Goal: Task Accomplishment & Management: Manage account settings

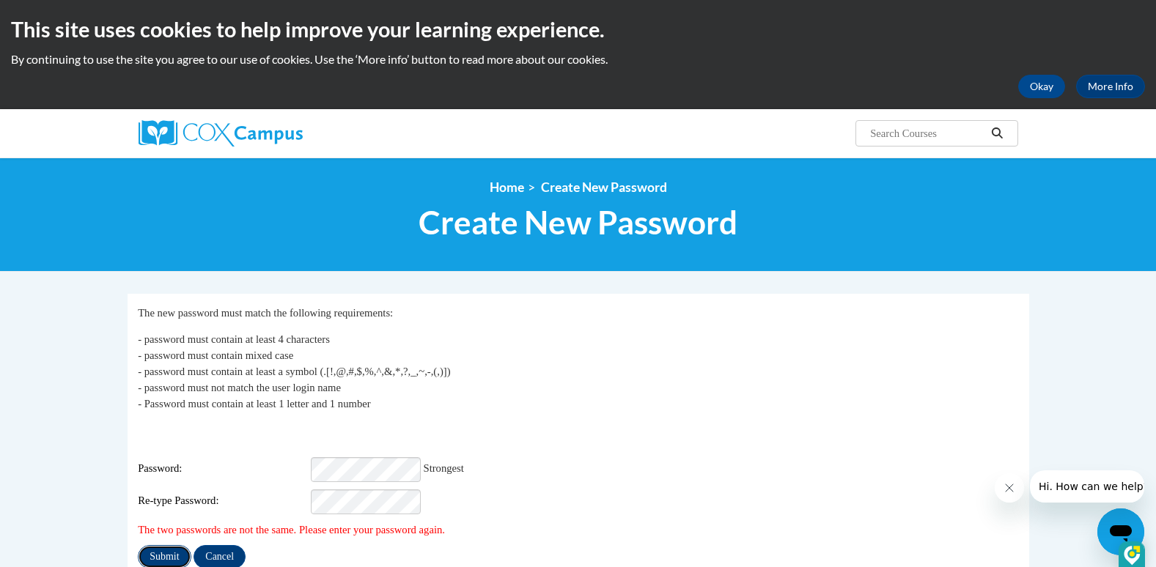
click at [164, 545] on input "Submit" at bounding box center [164, 556] width 53 height 23
drag, startPoint x: 158, startPoint y: 545, endPoint x: 172, endPoint y: 556, distance: 17.3
click at [161, 547] on input "Submit" at bounding box center [164, 556] width 53 height 23
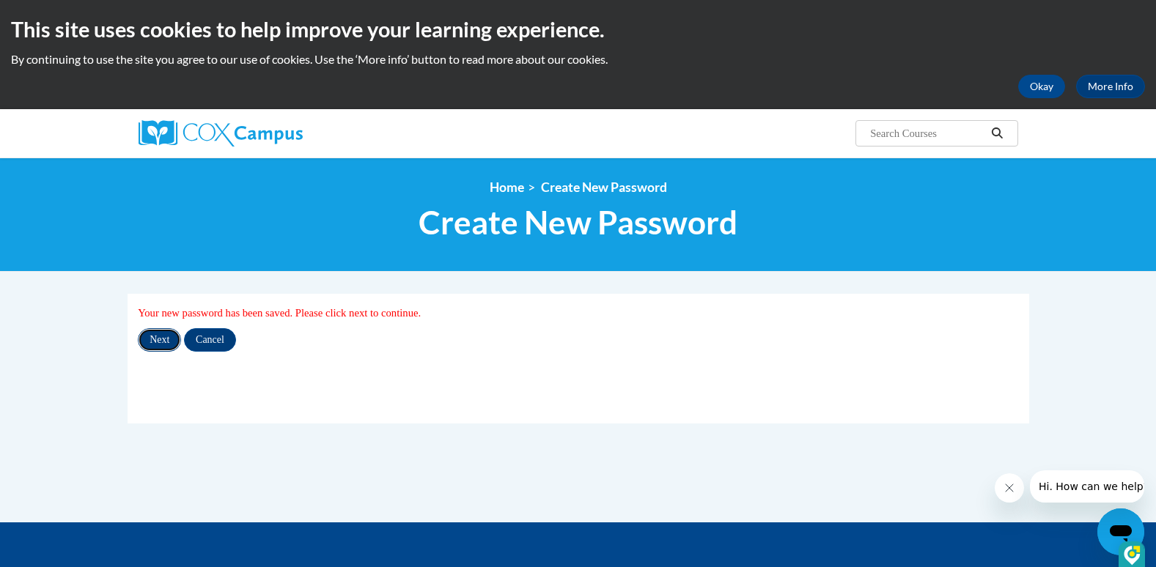
click at [152, 342] on input "Next" at bounding box center [159, 339] width 43 height 23
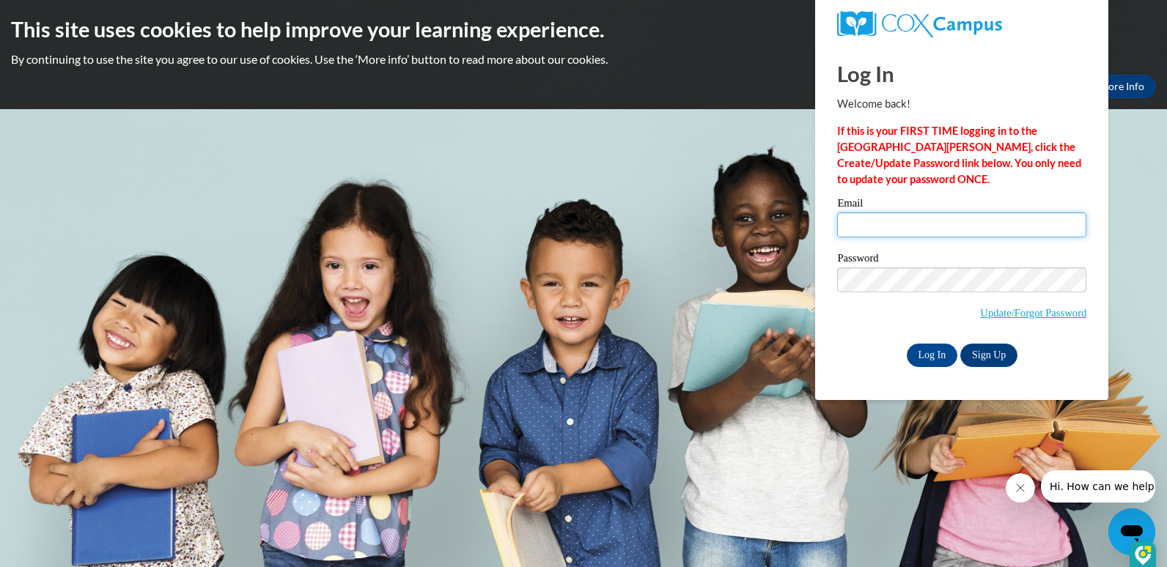
click at [853, 220] on input "Email" at bounding box center [961, 225] width 249 height 25
type input "[EMAIL_ADDRESS][DOMAIN_NAME]"
click at [932, 355] on input "Log In" at bounding box center [932, 355] width 51 height 23
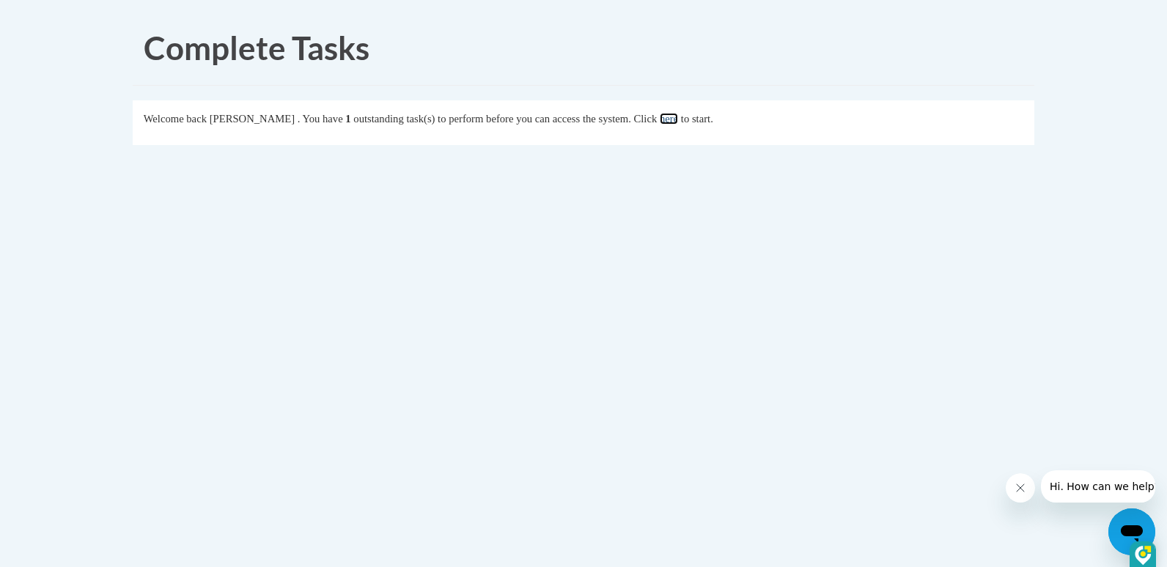
click at [678, 122] on link "here" at bounding box center [669, 119] width 18 height 12
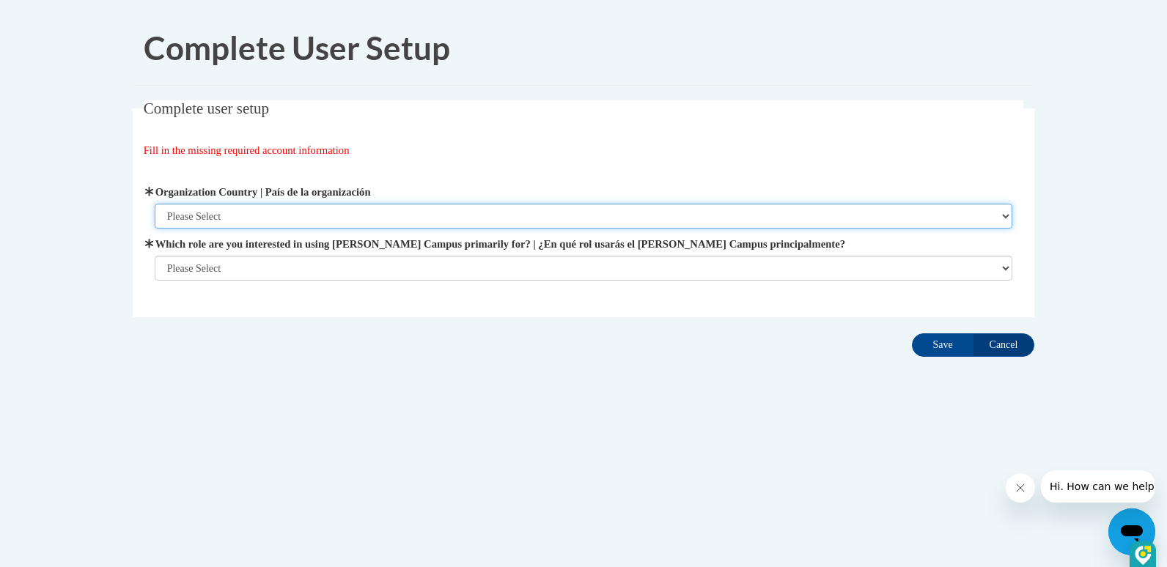
click at [178, 215] on select "Please Select United States | Estados Unidos Outside of the United States | Fue…" at bounding box center [584, 216] width 858 height 25
select select "ad49bcad-a171-4b2e-b99c-48b446064914"
click at [155, 204] on select "Please Select United States | Estados Unidos Outside of the United States | Fue…" at bounding box center [584, 216] width 858 height 25
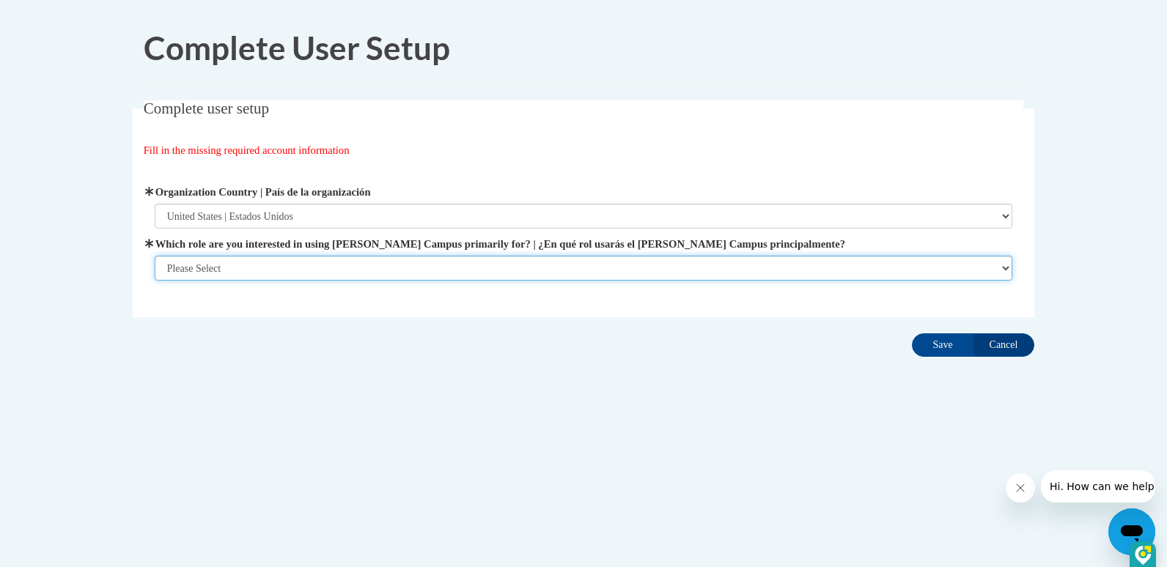
click at [205, 271] on select "Please Select College/University | Colegio/Universidad Community/Nonprofit Part…" at bounding box center [584, 268] width 858 height 25
select select "fbf2d438-af2f-41f8-98f1-81c410e29de3"
click at [155, 281] on select "Please Select College/University | Colegio/Universidad Community/Nonprofit Part…" at bounding box center [584, 268] width 858 height 25
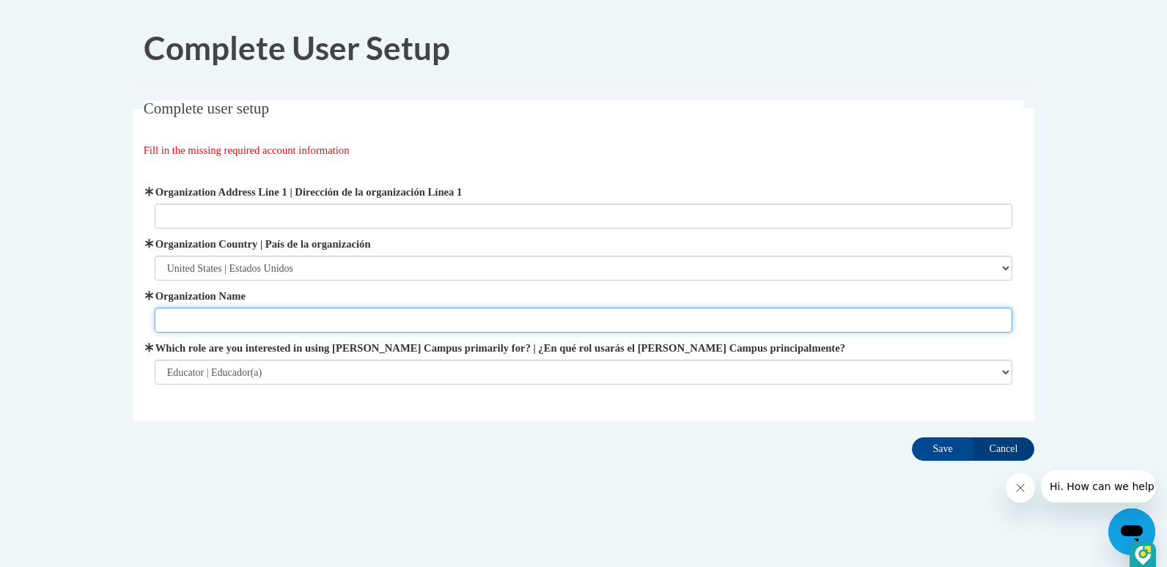
click at [185, 318] on input "Organization Name" at bounding box center [584, 320] width 858 height 25
type input "My Nana Too"
type input "![STREET_ADDRESS] Blvd."
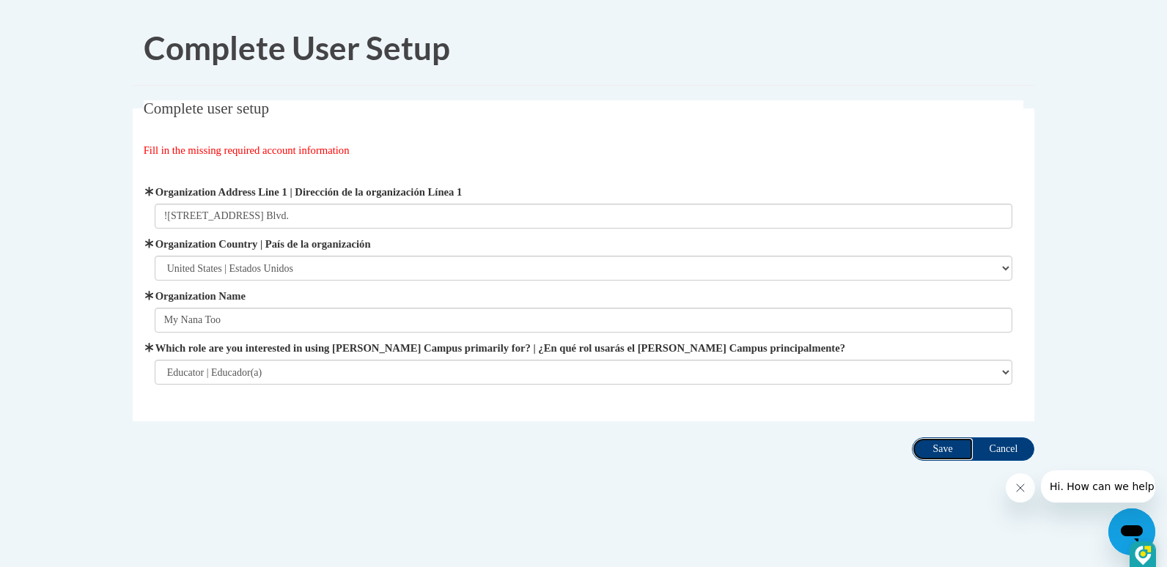
click at [940, 449] on input "Save" at bounding box center [943, 449] width 62 height 23
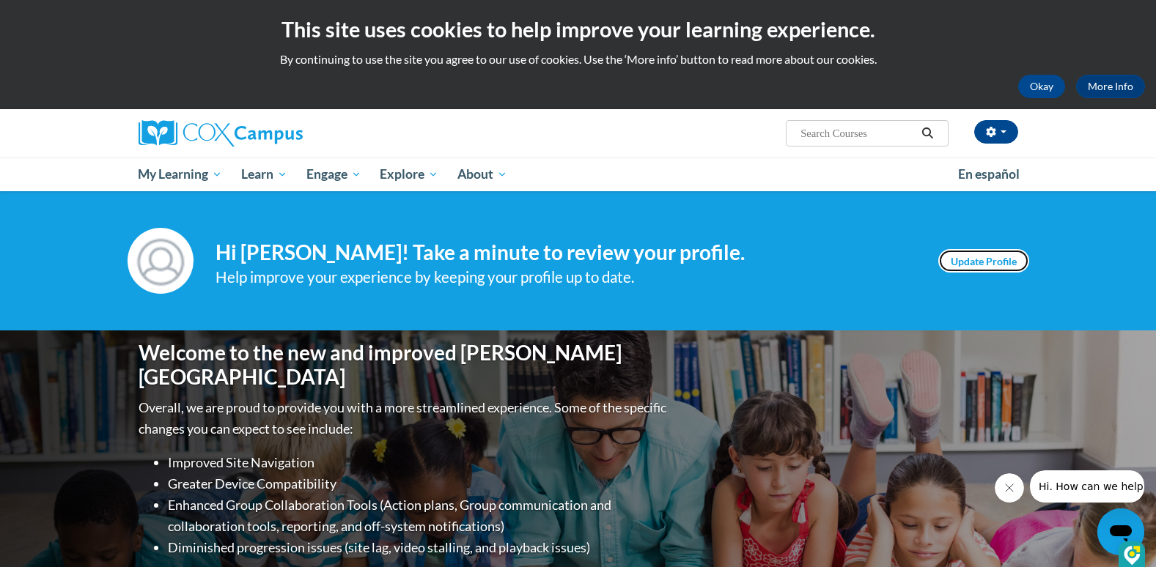
click at [998, 260] on link "Update Profile" at bounding box center [983, 260] width 91 height 23
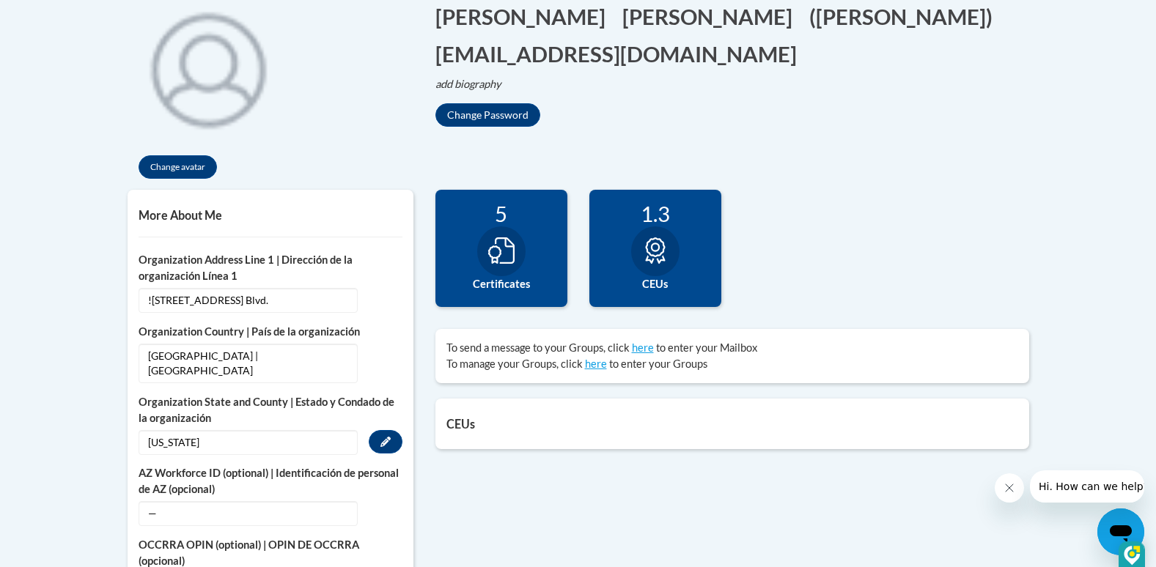
scroll to position [367, 0]
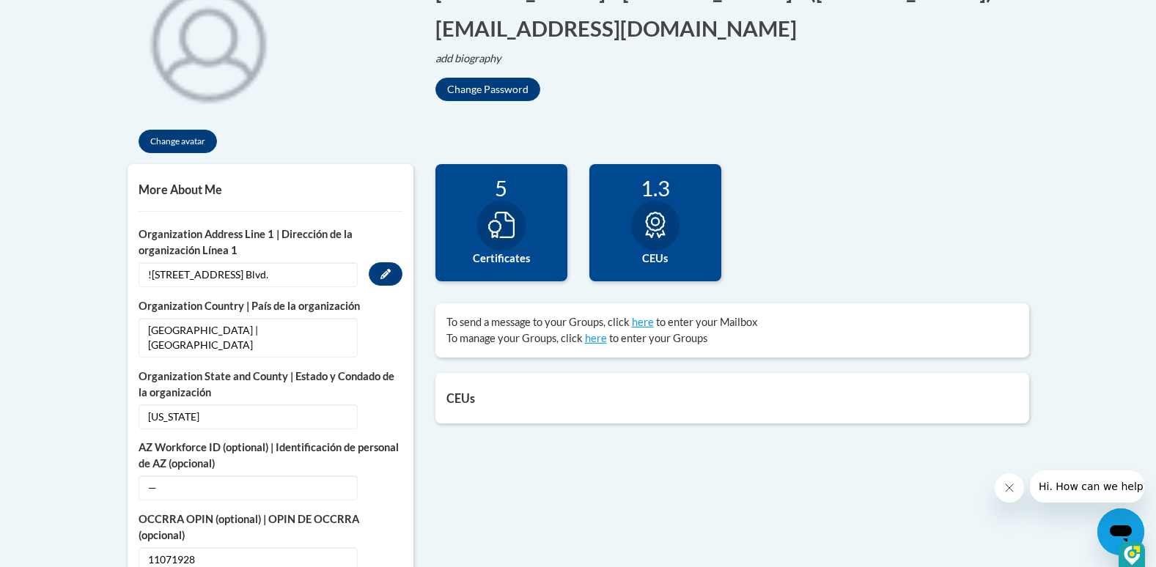
drag, startPoint x: 273, startPoint y: 271, endPoint x: 263, endPoint y: 271, distance: 9.5
click at [272, 271] on span "![STREET_ADDRESS] Blvd." at bounding box center [248, 274] width 219 height 25
drag, startPoint x: 262, startPoint y: 271, endPoint x: 140, endPoint y: 266, distance: 122.5
click at [140, 266] on span "![STREET_ADDRESS] Blvd." at bounding box center [248, 274] width 219 height 25
click at [386, 275] on icon "Custom profile fields" at bounding box center [385, 274] width 10 height 10
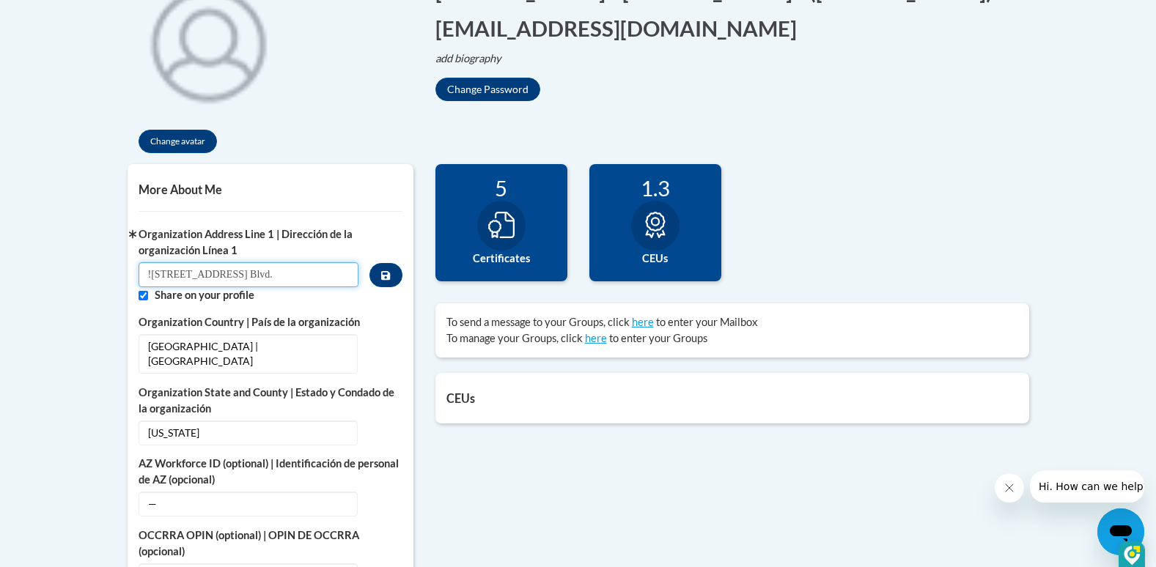
drag, startPoint x: 174, startPoint y: 276, endPoint x: 134, endPoint y: 273, distance: 40.4
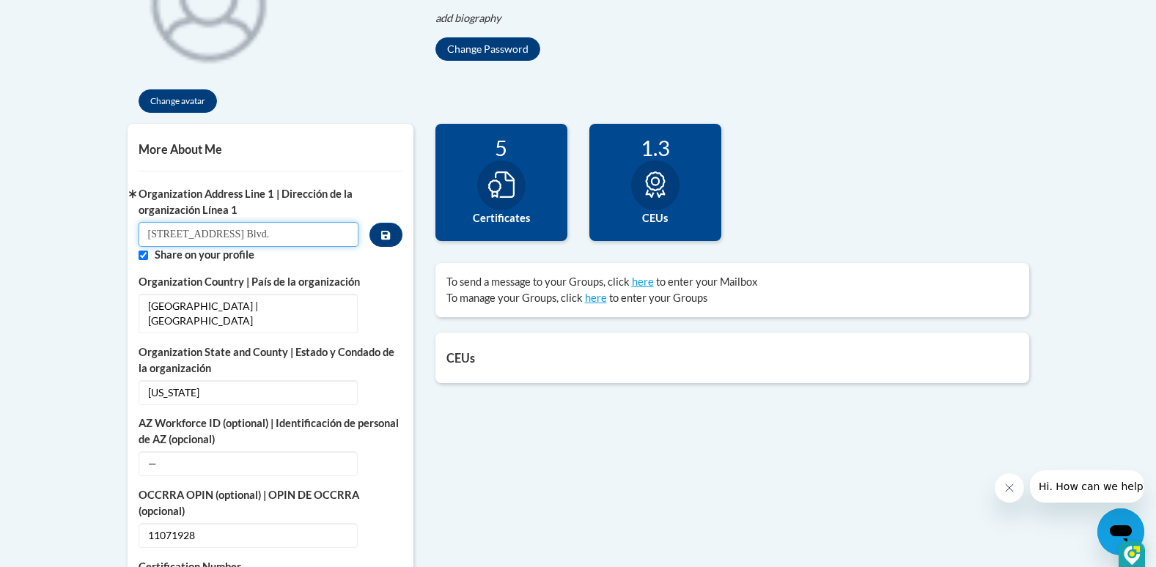
scroll to position [440, 0]
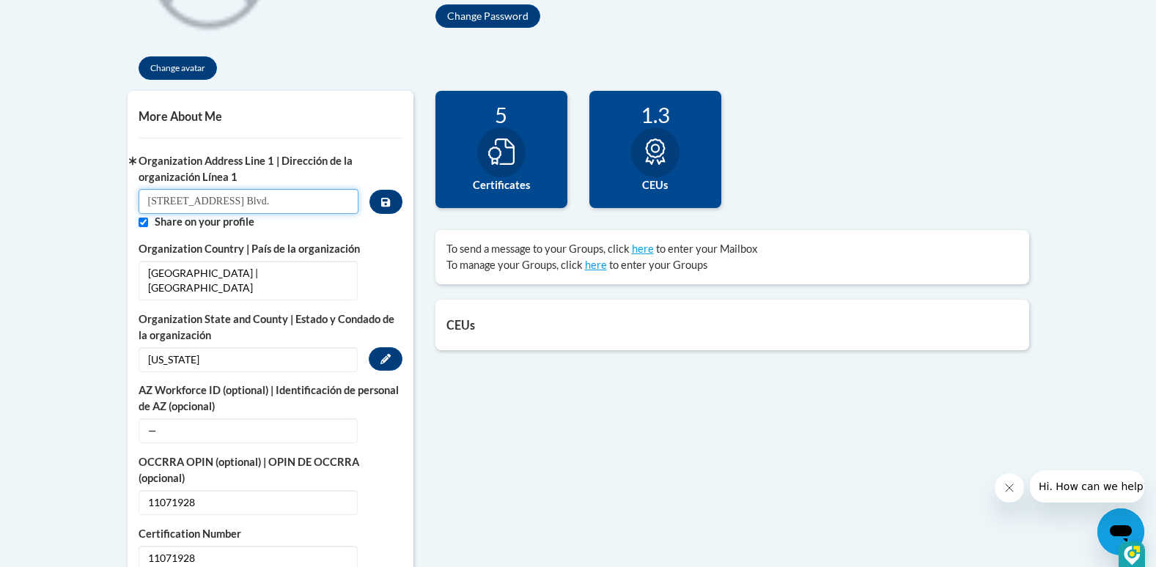
type input "[STREET_ADDRESS] Blvd."
click at [206, 347] on span "[US_STATE]" at bounding box center [248, 359] width 219 height 25
click at [236, 347] on span "[US_STATE]" at bounding box center [248, 359] width 219 height 25
click at [227, 347] on span "[US_STATE]" at bounding box center [248, 359] width 219 height 25
click at [236, 334] on div "Organization State and County | Estado y Condado de la organización [US_STATE] …" at bounding box center [271, 342] width 264 height 61
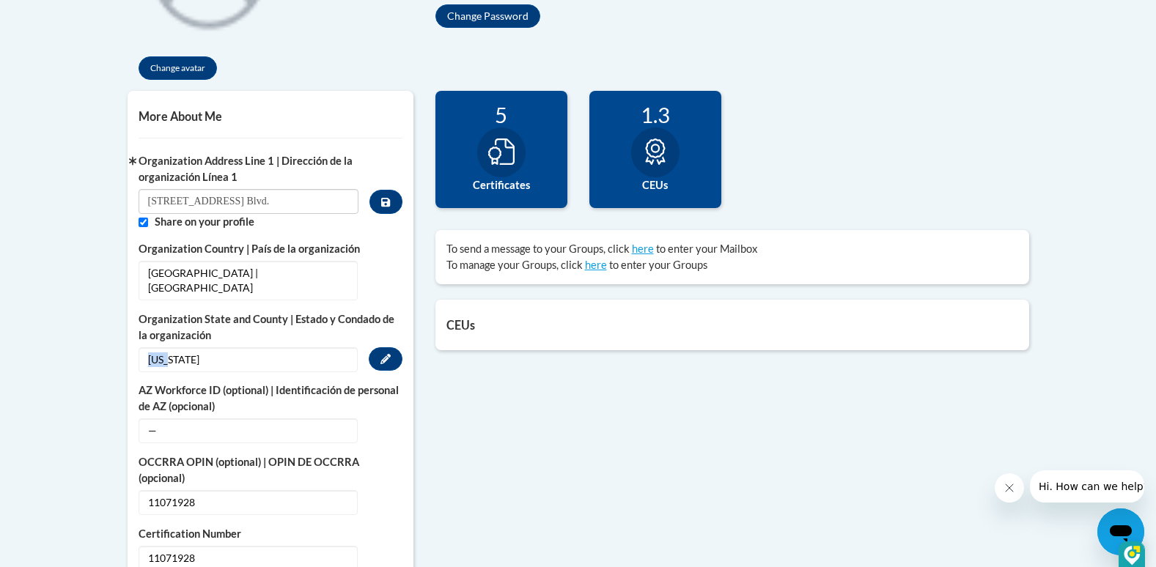
click at [237, 347] on span "[US_STATE]" at bounding box center [248, 359] width 219 height 25
click at [214, 347] on span "[US_STATE]" at bounding box center [248, 359] width 219 height 25
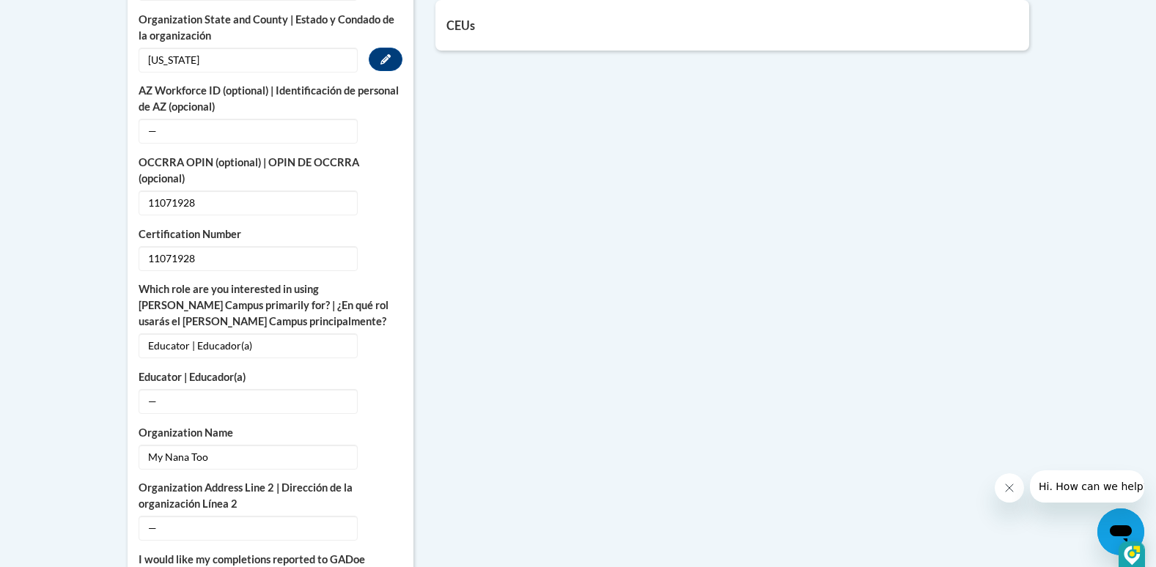
scroll to position [570, 0]
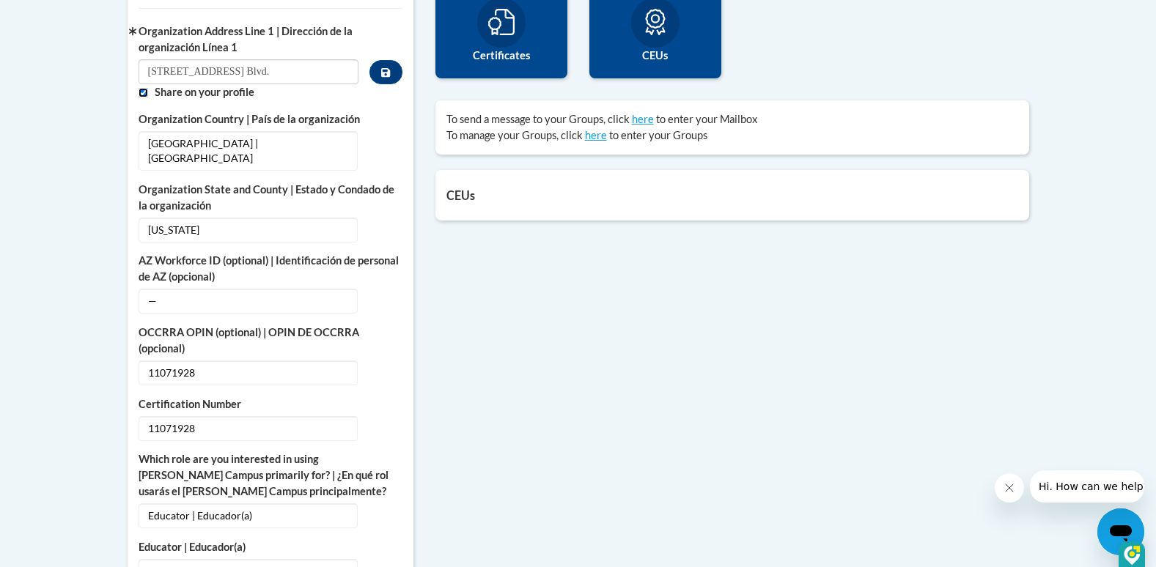
click at [142, 93] on input "Custom profile fields" at bounding box center [144, 93] width 10 height 10
checkbox input "false"
click at [216, 218] on span "[US_STATE]" at bounding box center [248, 230] width 219 height 25
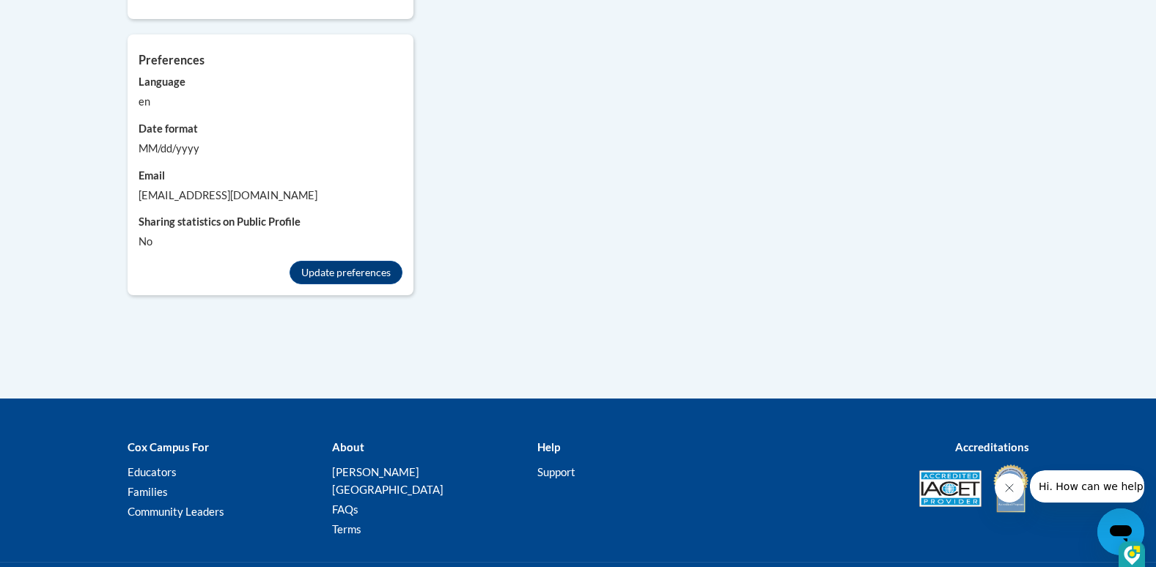
scroll to position [1525, 0]
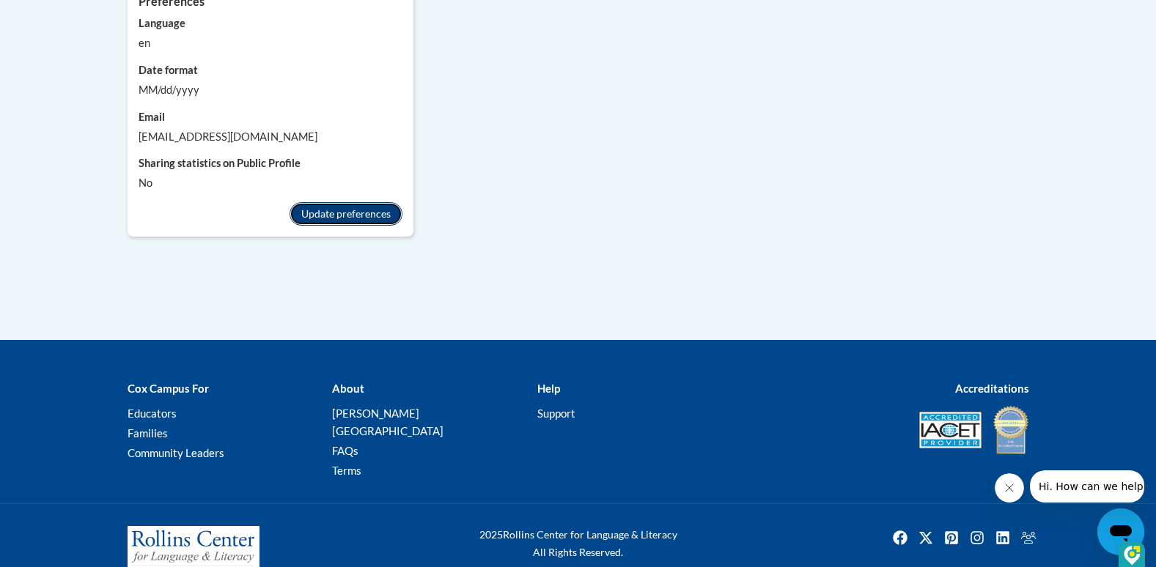
click at [345, 202] on button "Update preferences" at bounding box center [346, 213] width 113 height 23
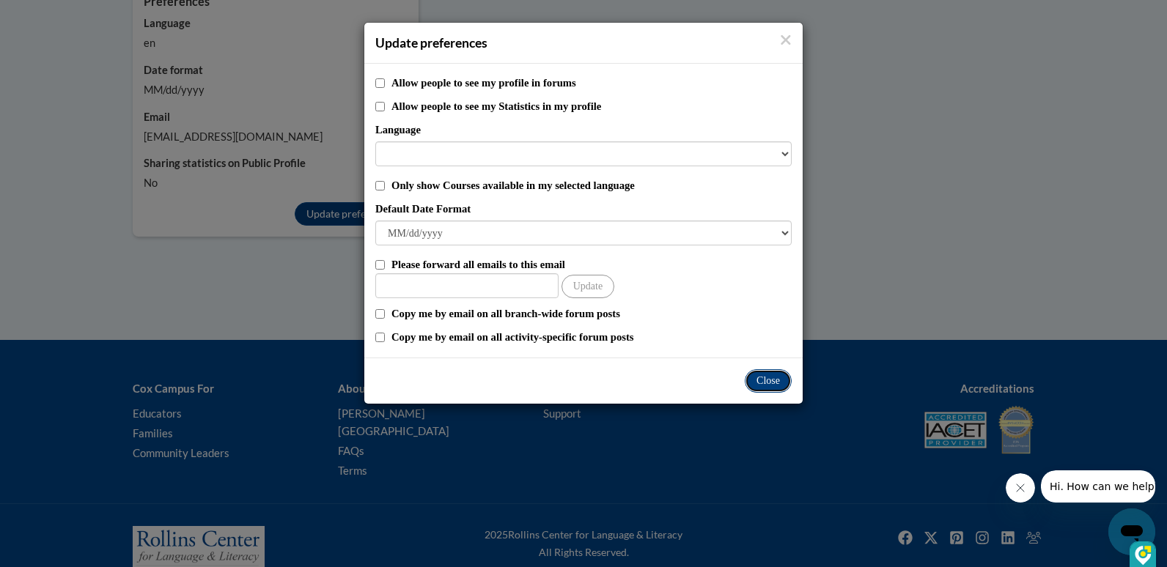
click at [769, 385] on button "Close" at bounding box center [768, 380] width 47 height 23
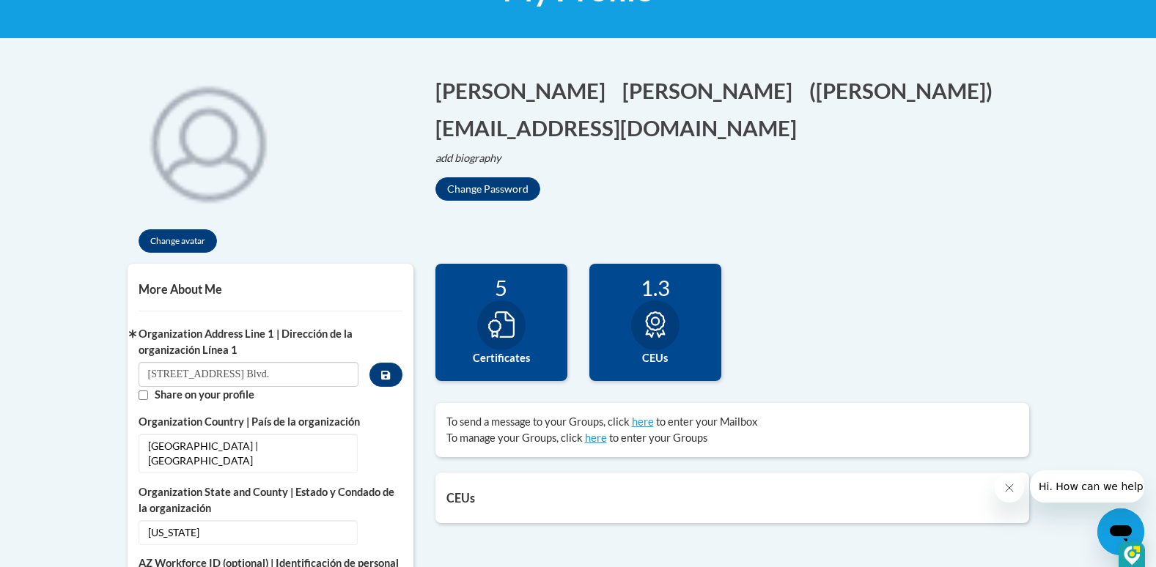
scroll to position [293, 0]
